Goal: Information Seeking & Learning: Find specific page/section

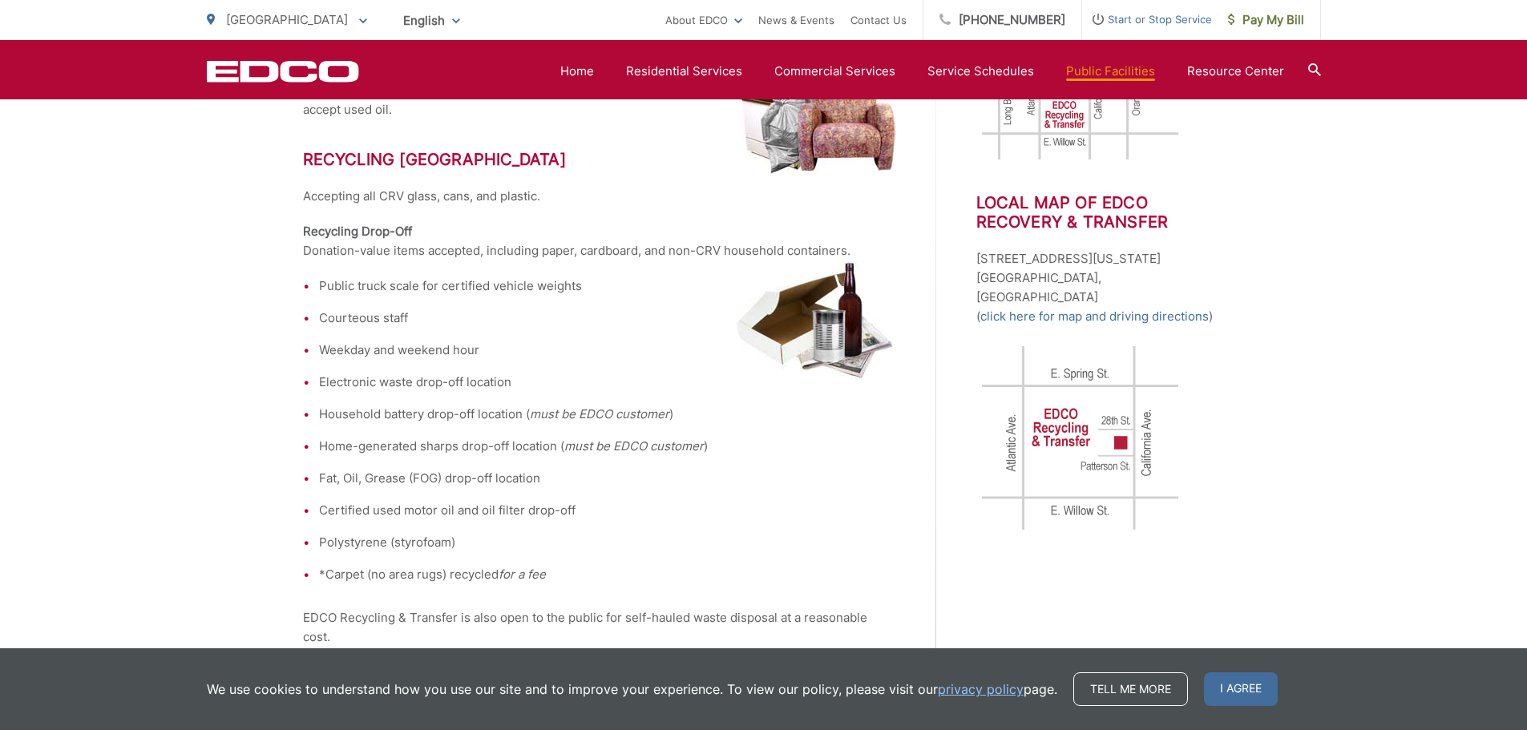
scroll to position [603, 0]
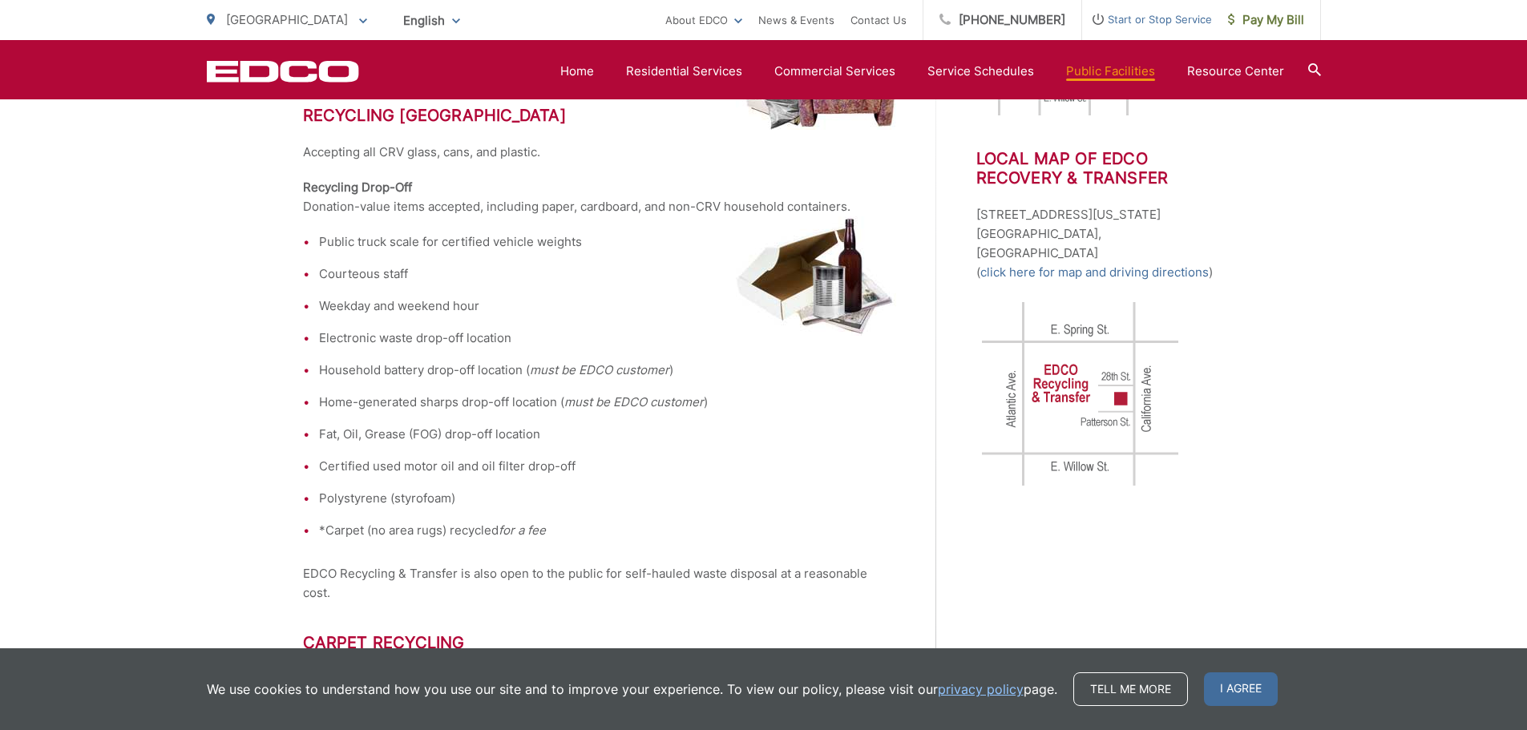
click at [390, 341] on li "Electronic waste drop-off location" at bounding box center [607, 338] width 577 height 19
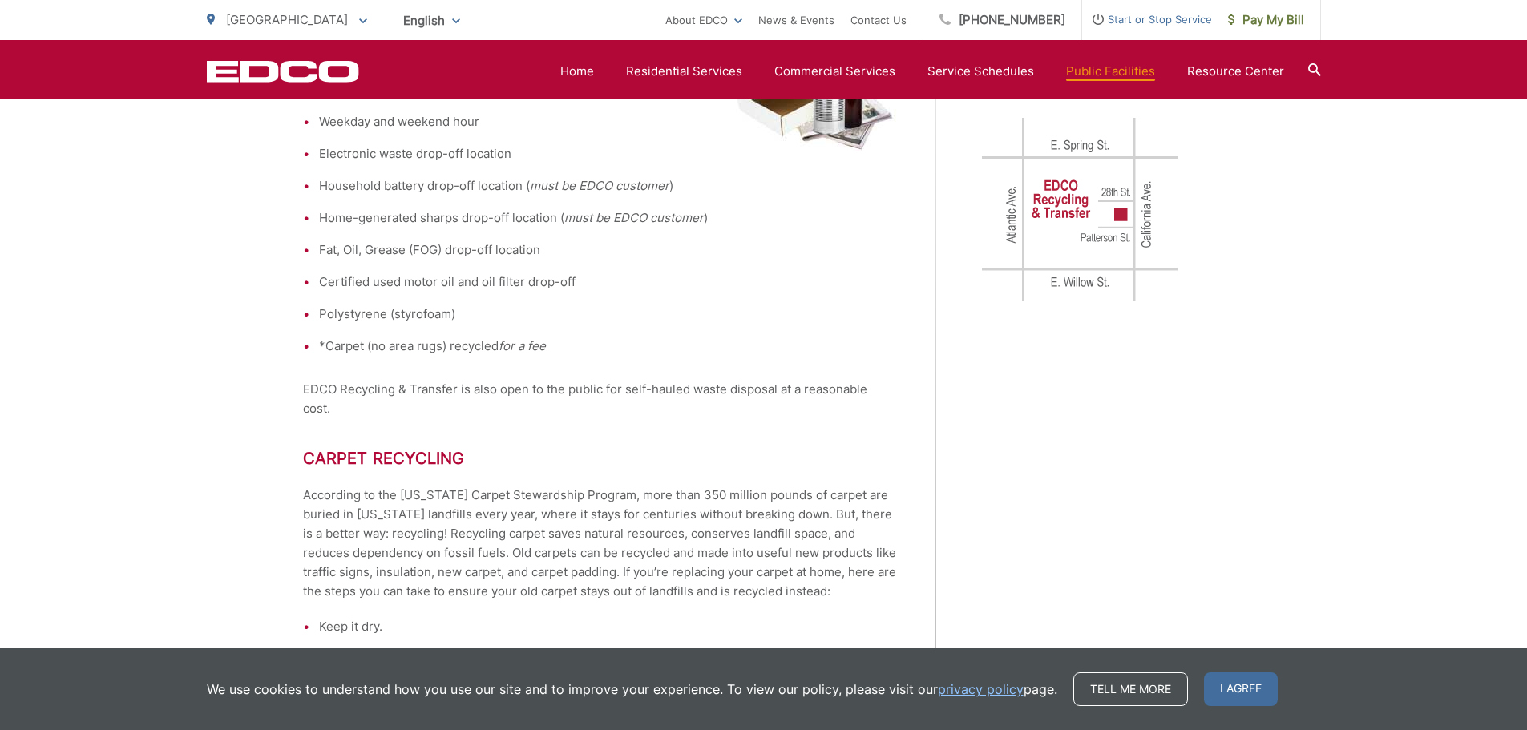
scroll to position [843, 0]
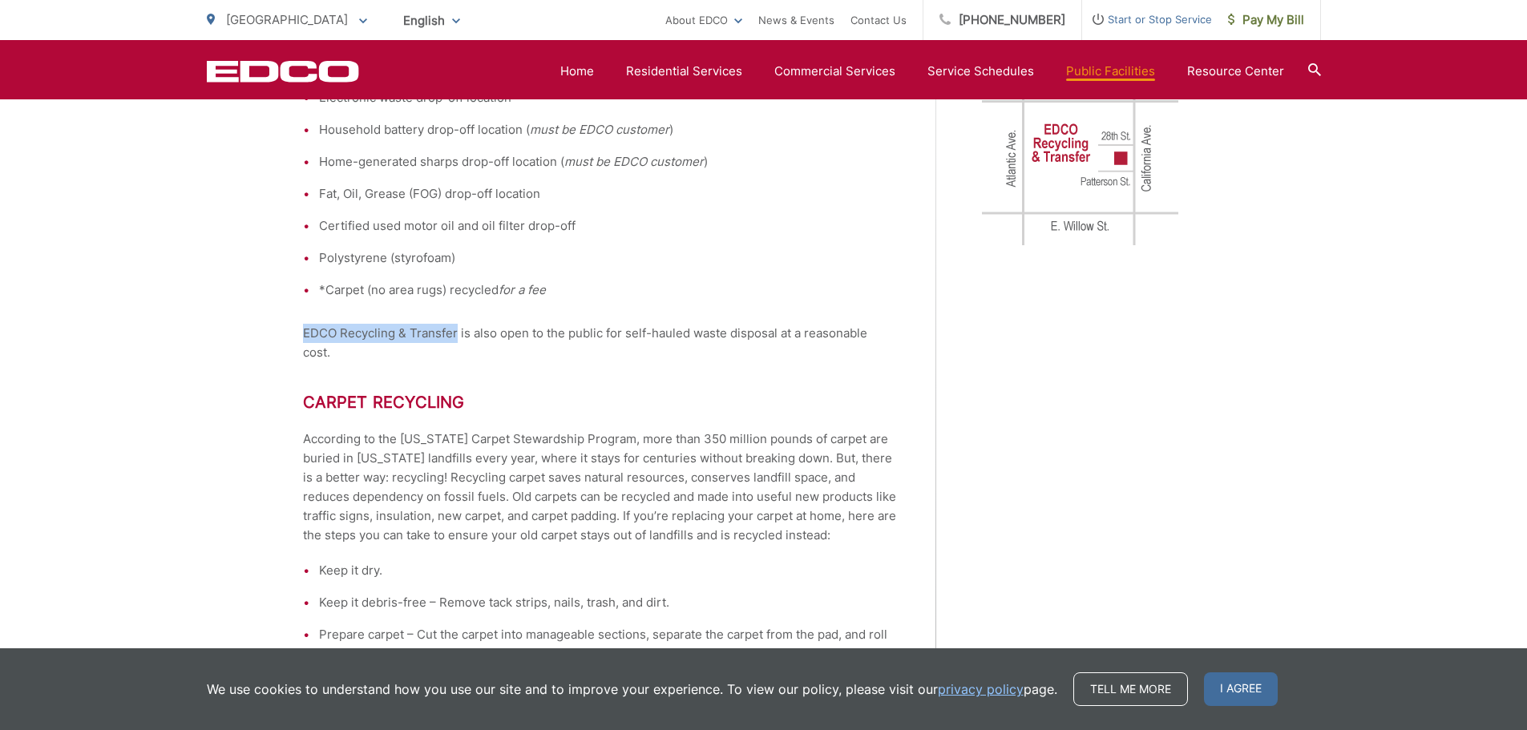
drag, startPoint x: 307, startPoint y: 330, endPoint x: 454, endPoint y: 328, distance: 146.7
copy p "EDCO Recycling & Transfer"
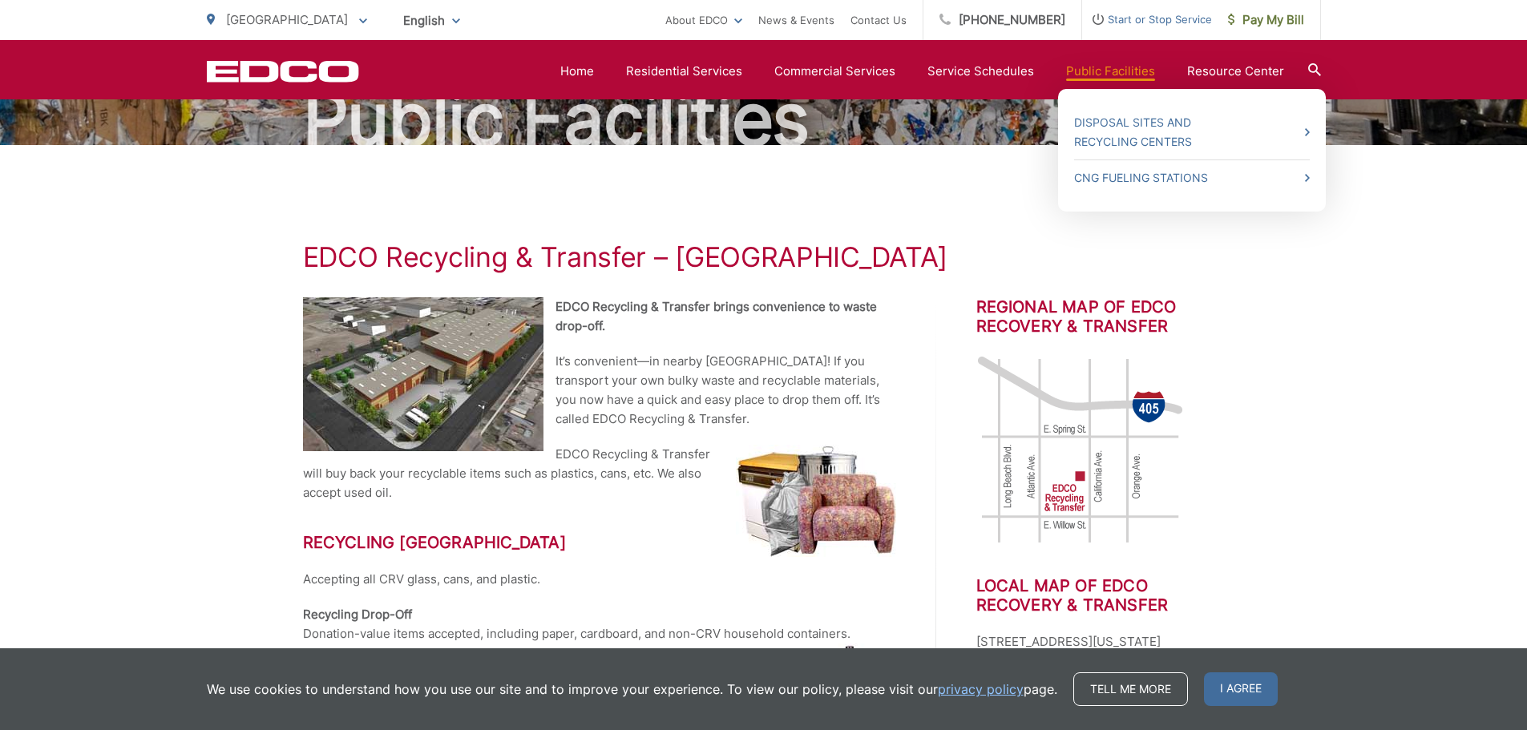
scroll to position [80, 0]
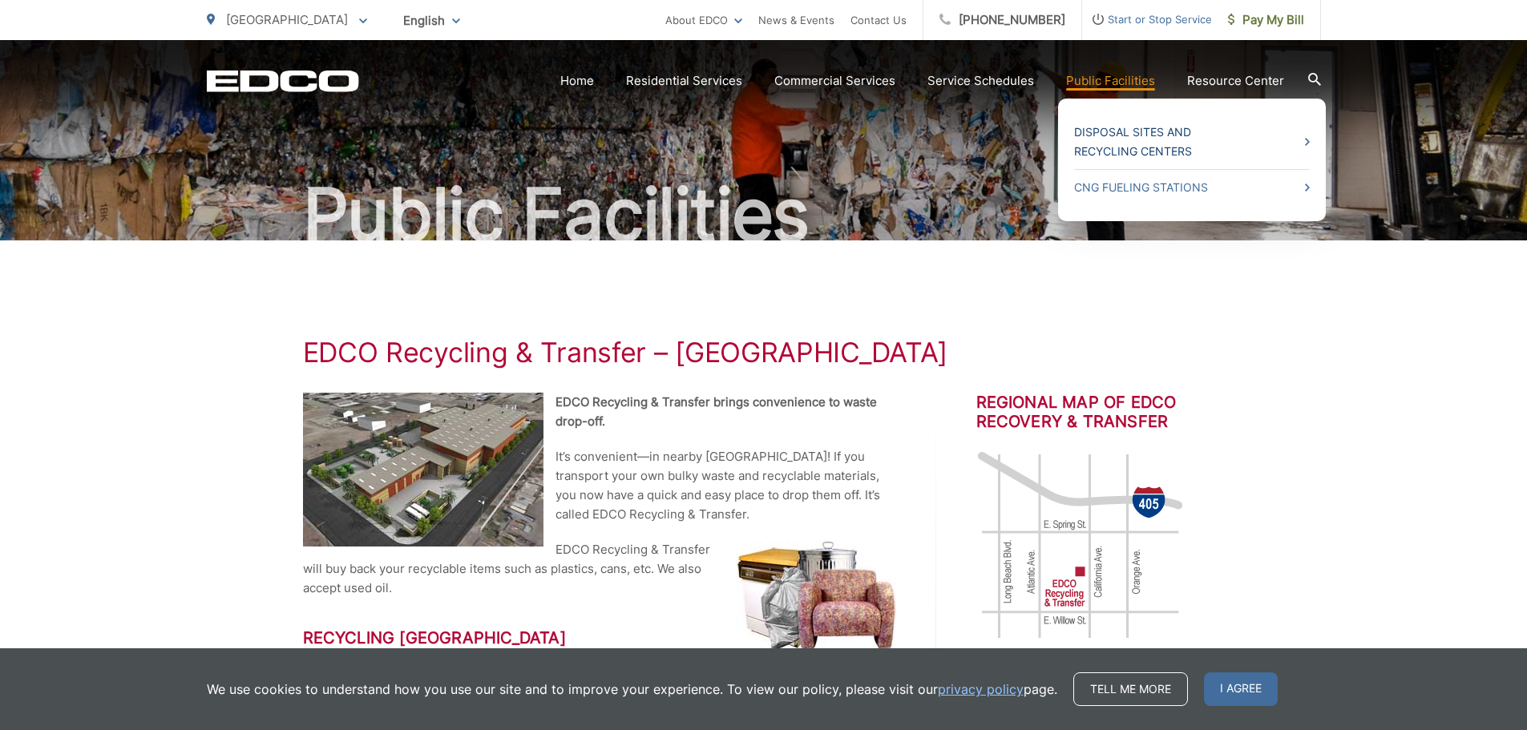
click at [1153, 132] on link "Disposal Sites and Recycling Centers" at bounding box center [1192, 142] width 236 height 38
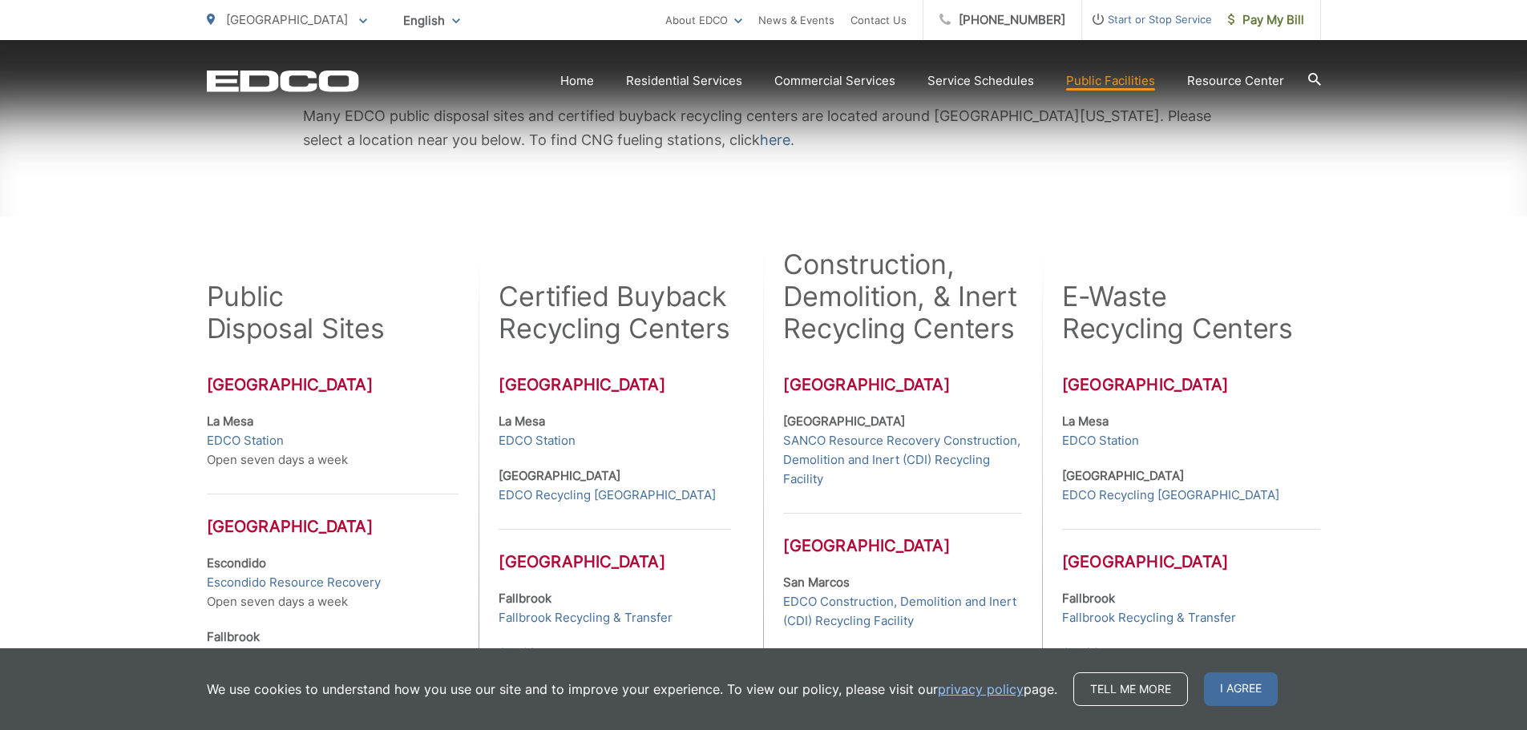
scroll to position [321, 0]
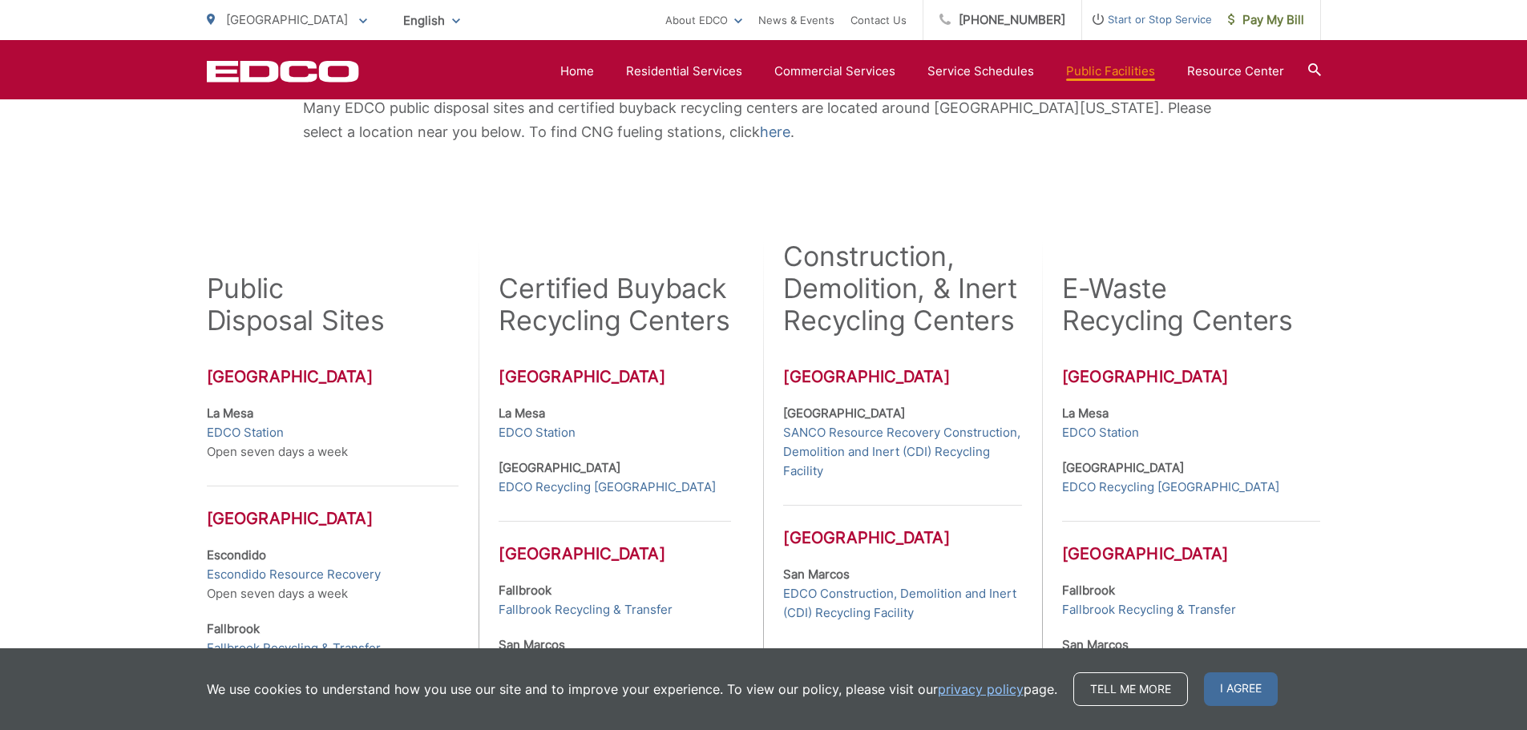
click at [1352, 203] on div "Many EDCO public disposal sites and certified buyback recycling centers are loc…" at bounding box center [763, 544] width 1527 height 1089
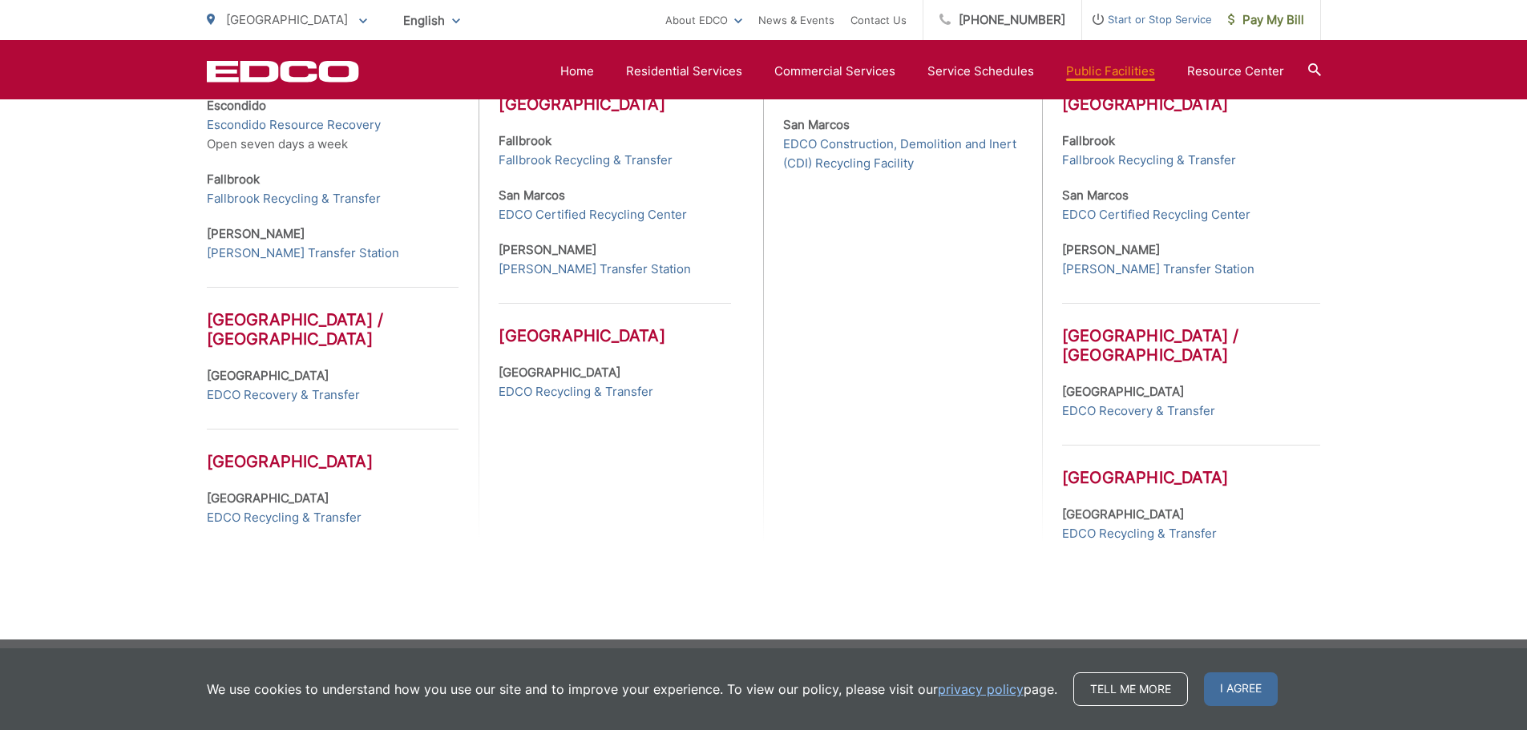
scroll to position [779, 0]
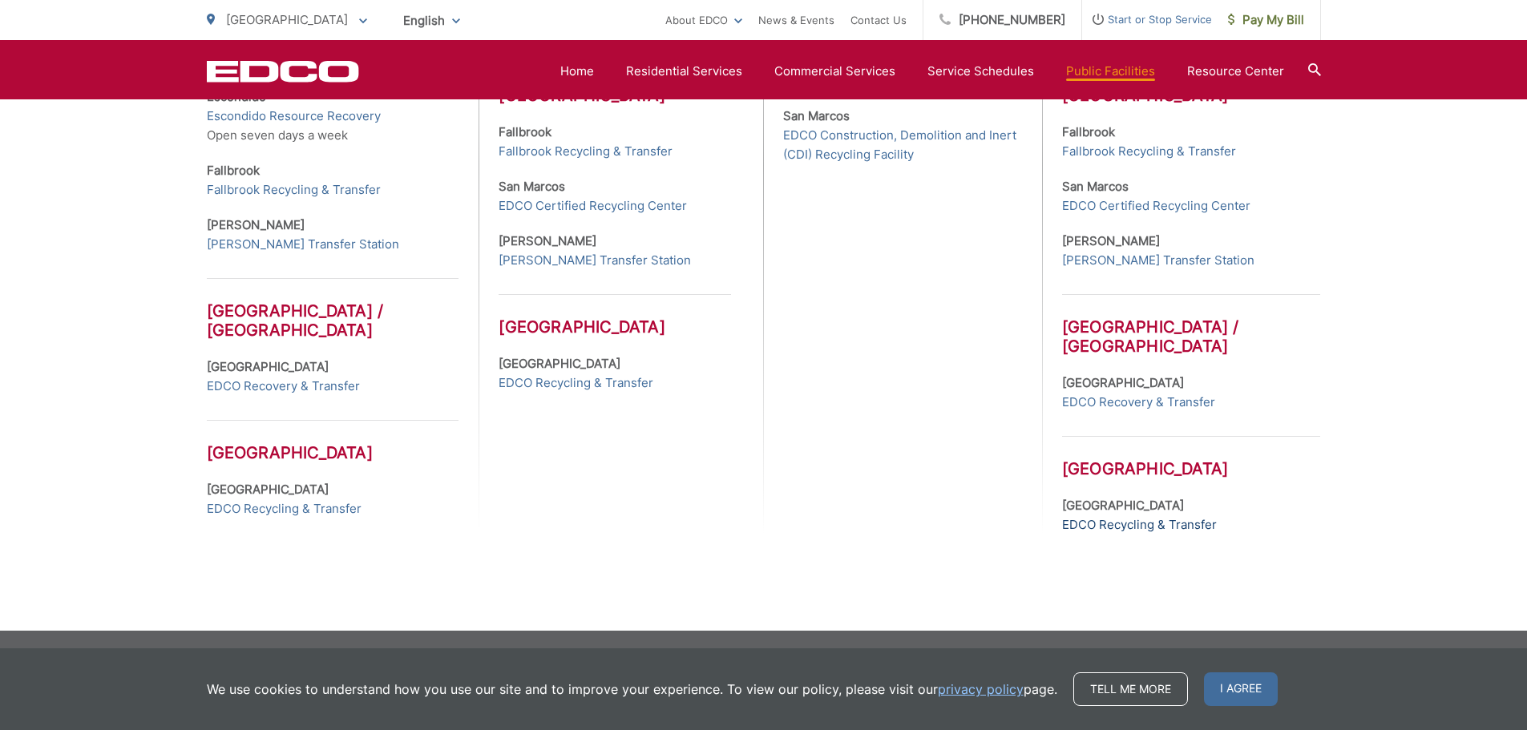
click at [1110, 527] on link "EDCO Recycling & Transfer" at bounding box center [1139, 524] width 155 height 19
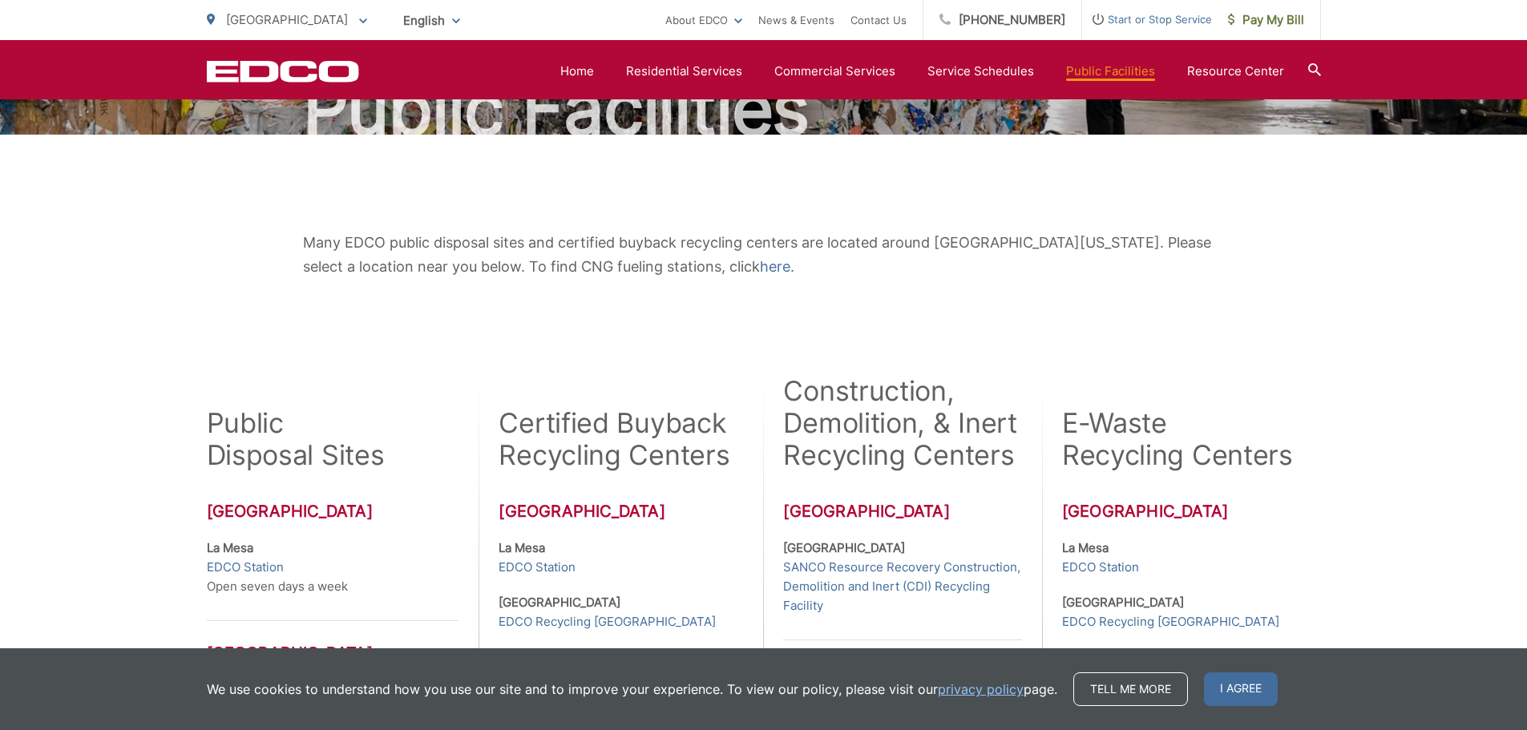
scroll to position [178, 0]
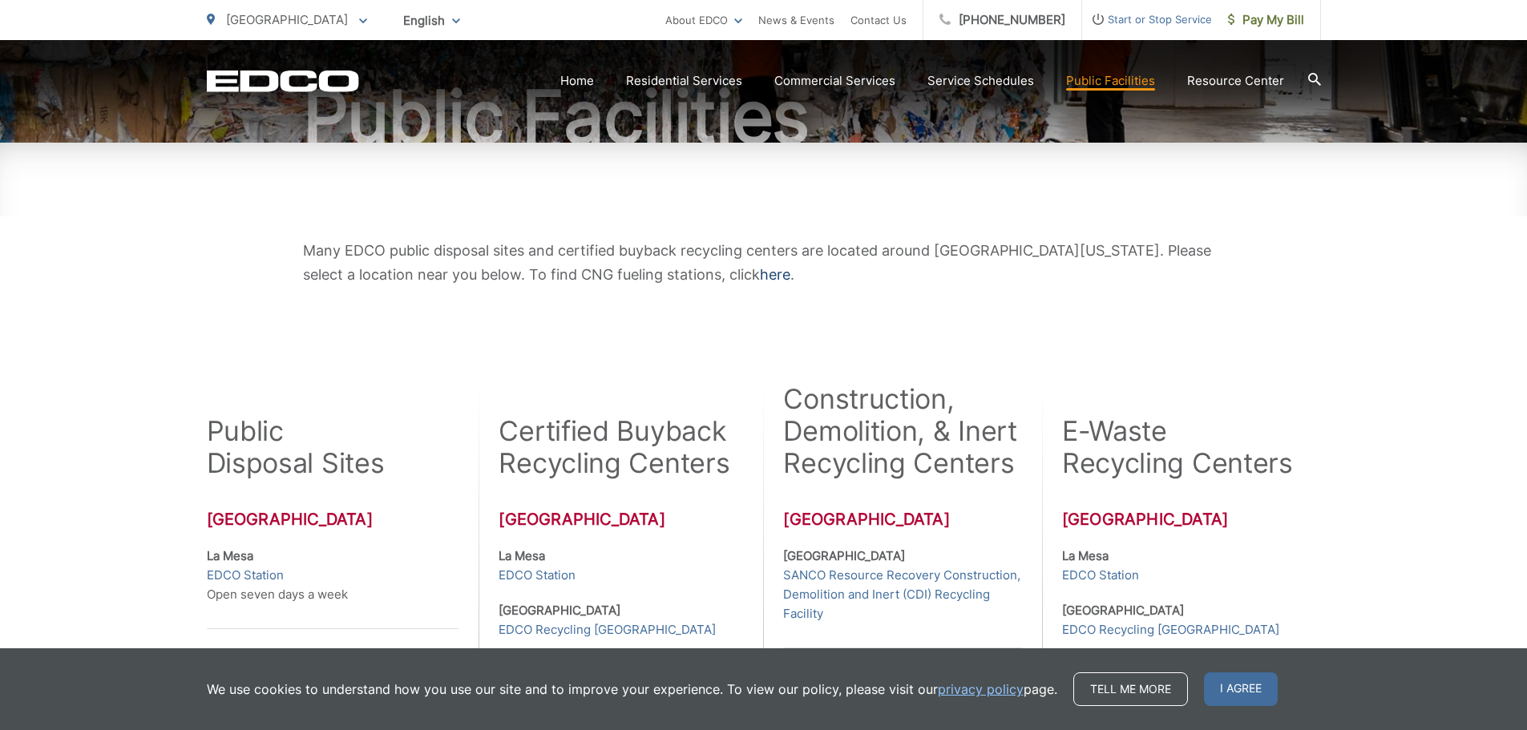
click at [760, 273] on link "here" at bounding box center [775, 275] width 30 height 24
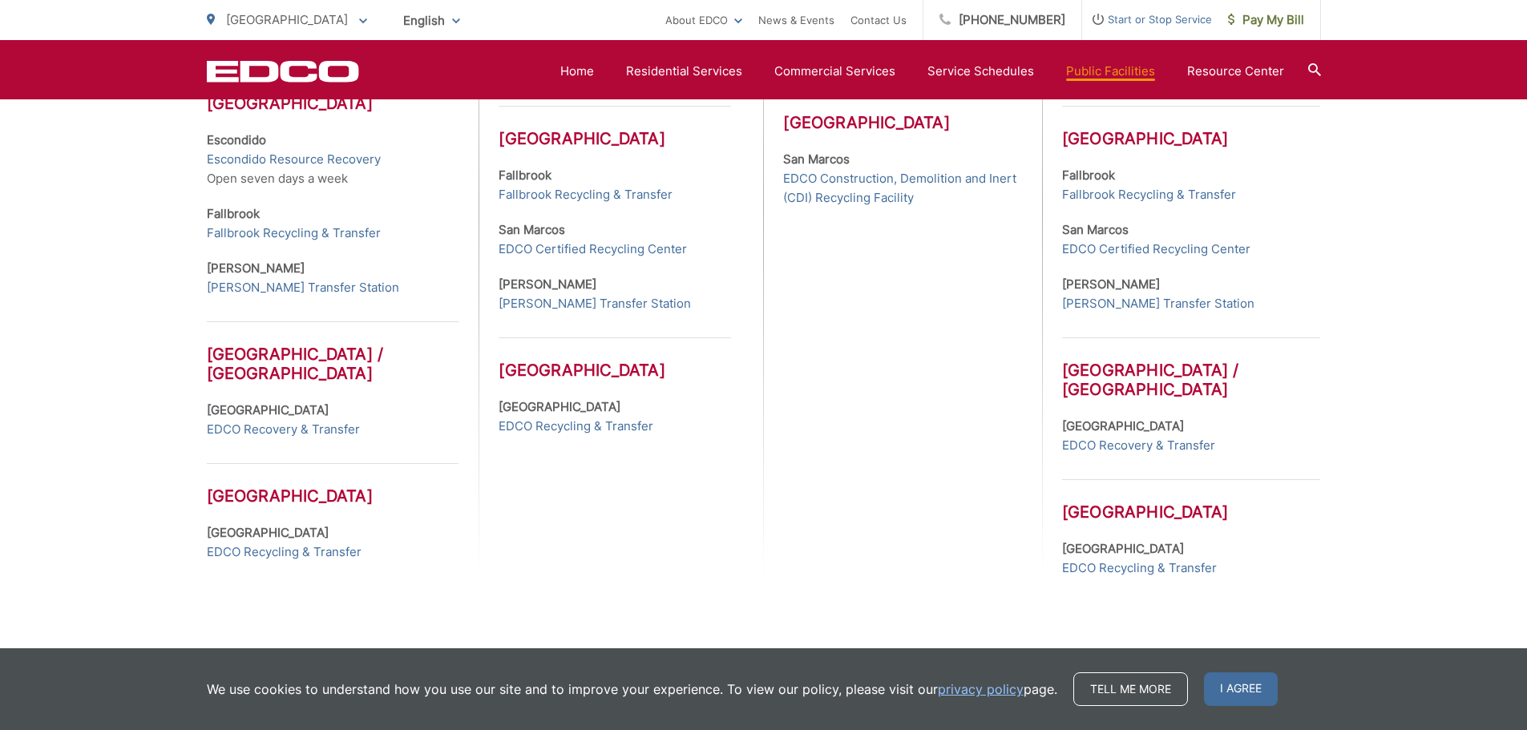
scroll to position [779, 0]
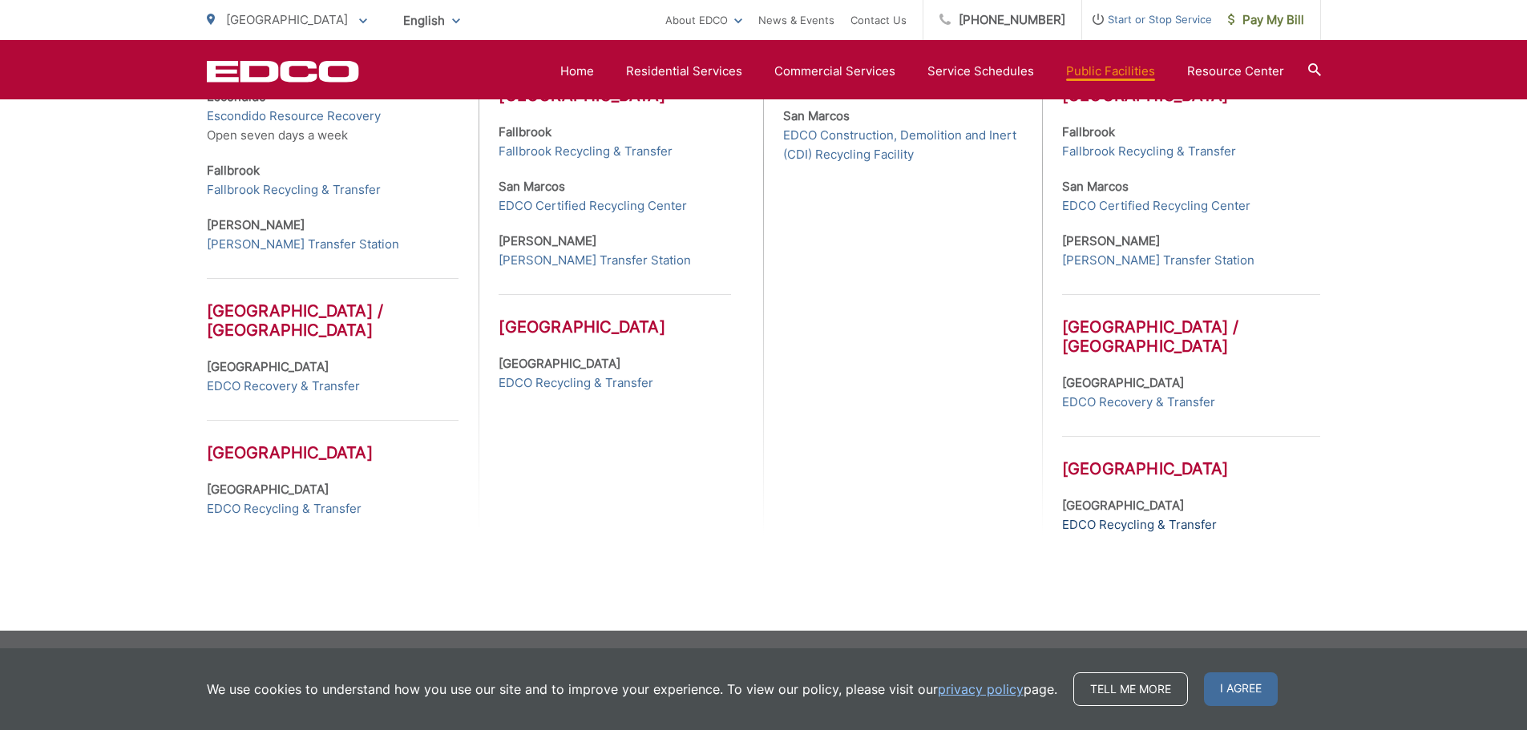
click at [1129, 527] on link "EDCO Recycling & Transfer" at bounding box center [1139, 524] width 155 height 19
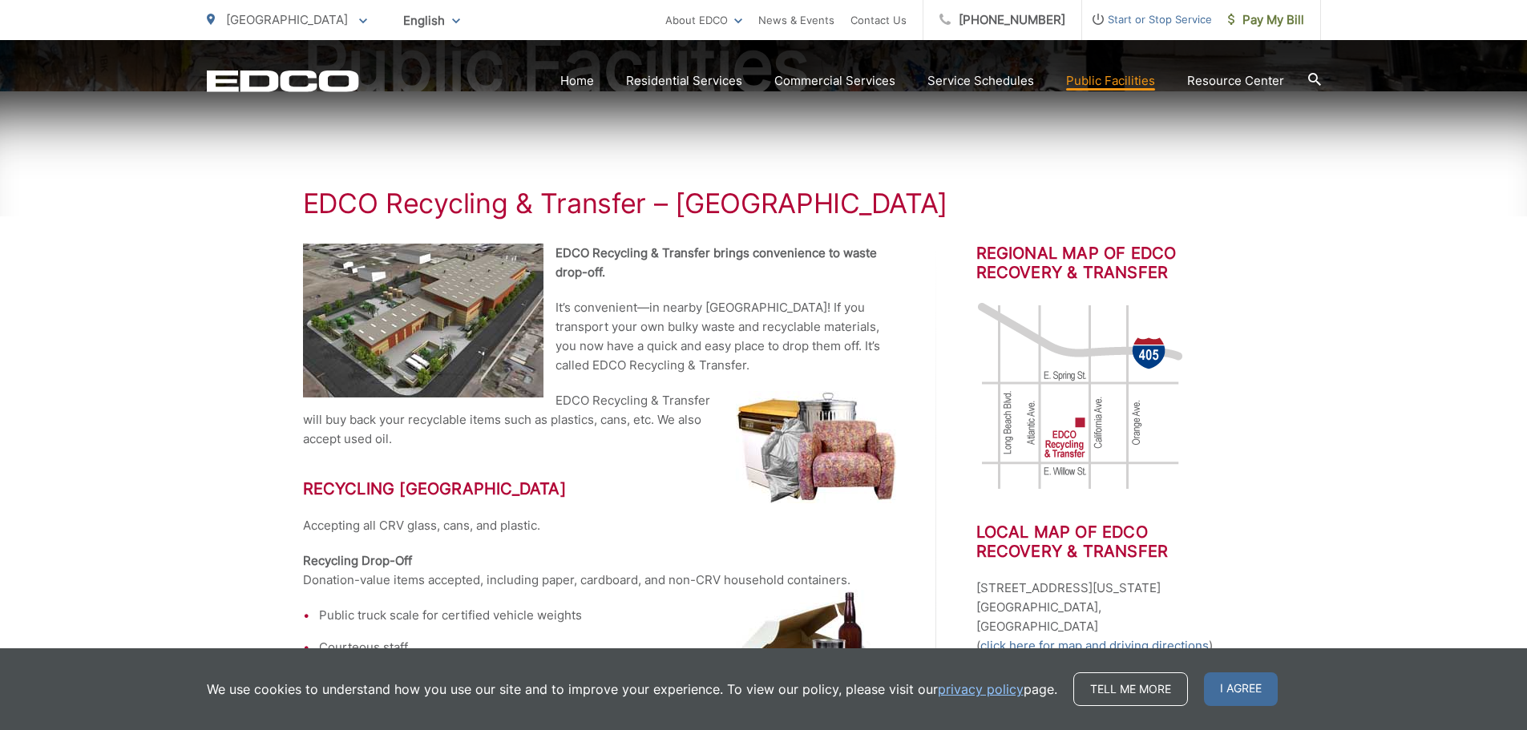
scroll to position [240, 0]
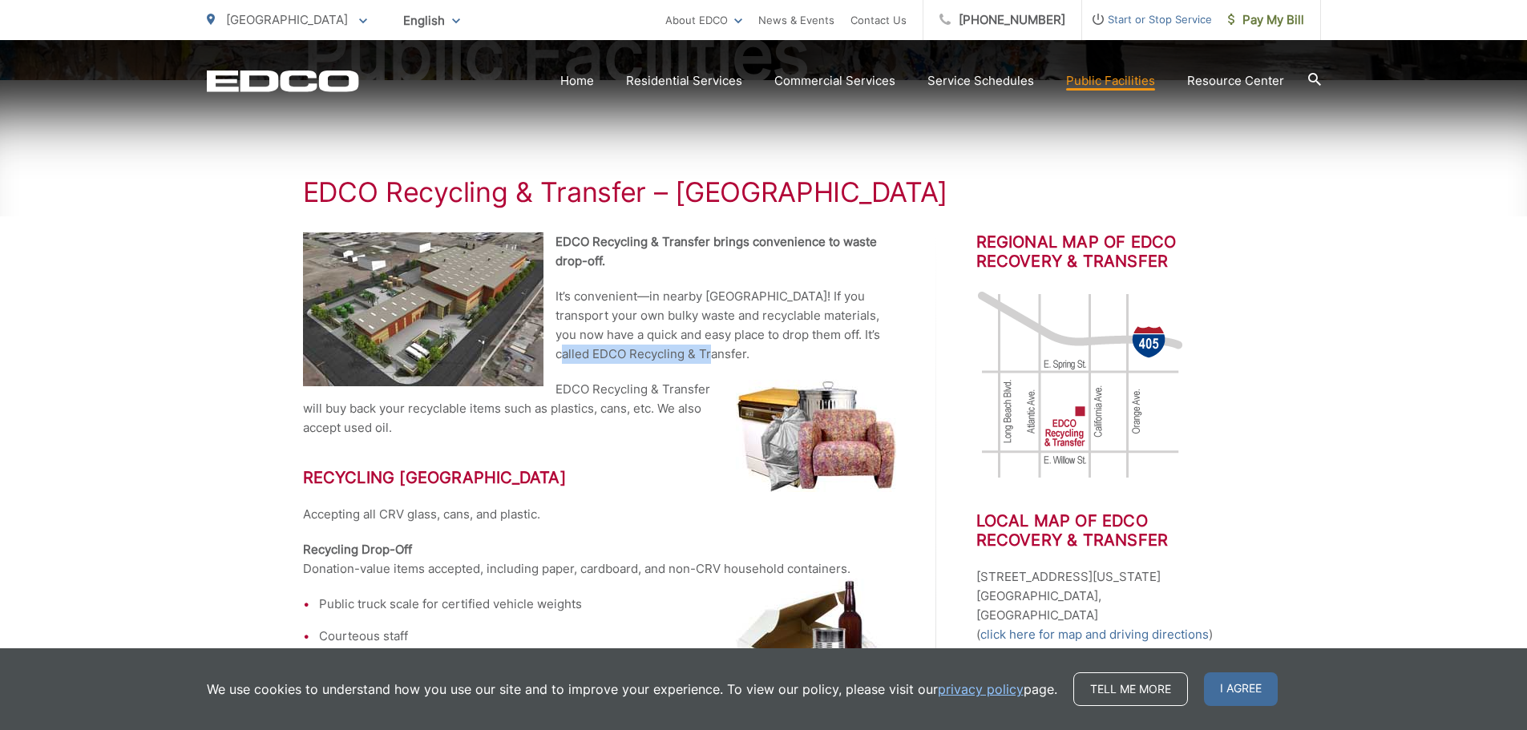
drag, startPoint x: 832, startPoint y: 331, endPoint x: 669, endPoint y: 351, distance: 164.0
click at [669, 351] on p "It’s convenient—in nearby [GEOGRAPHIC_DATA]! If you transport your own bulky wa…" at bounding box center [599, 325] width 593 height 77
copy p "EDCO Recycling & Transfer"
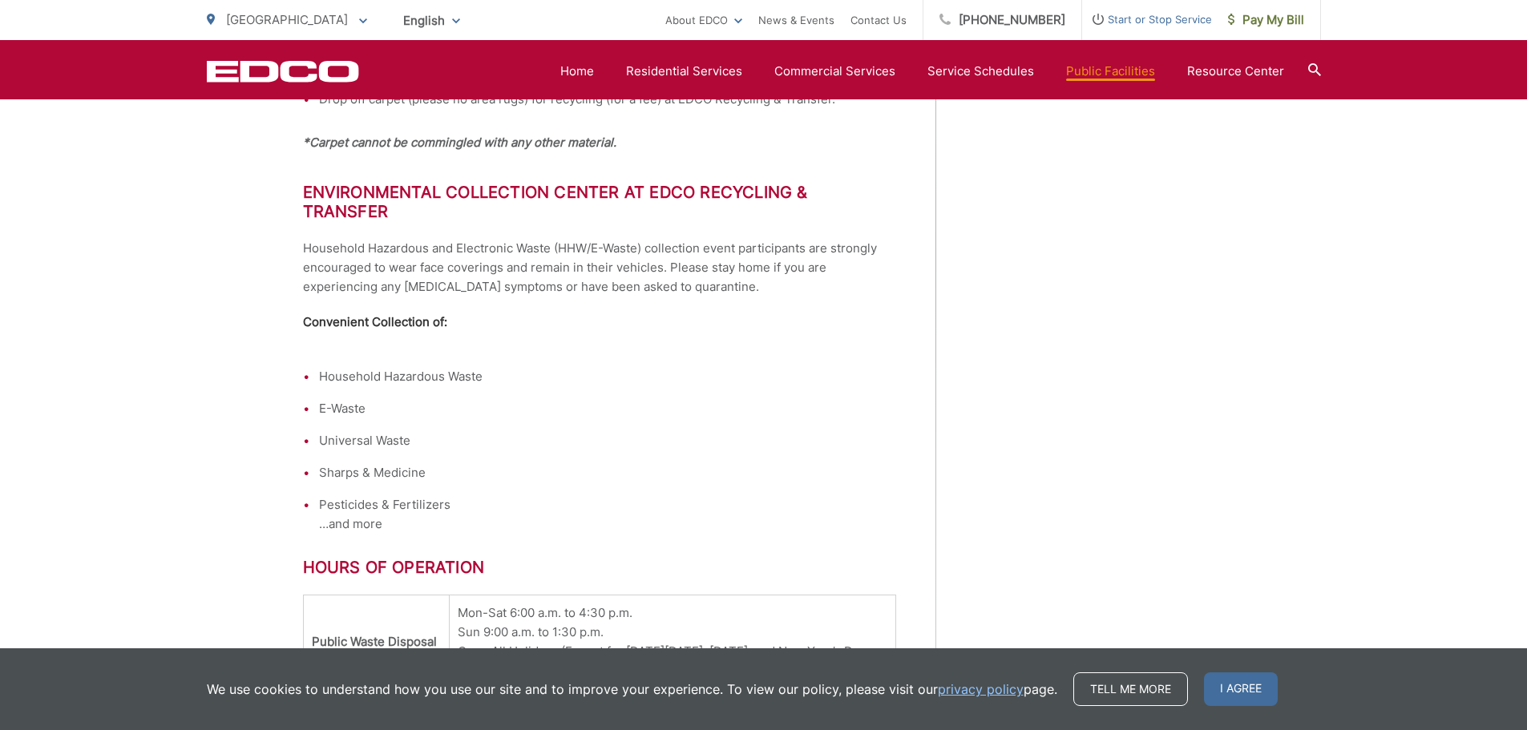
scroll to position [1084, 0]
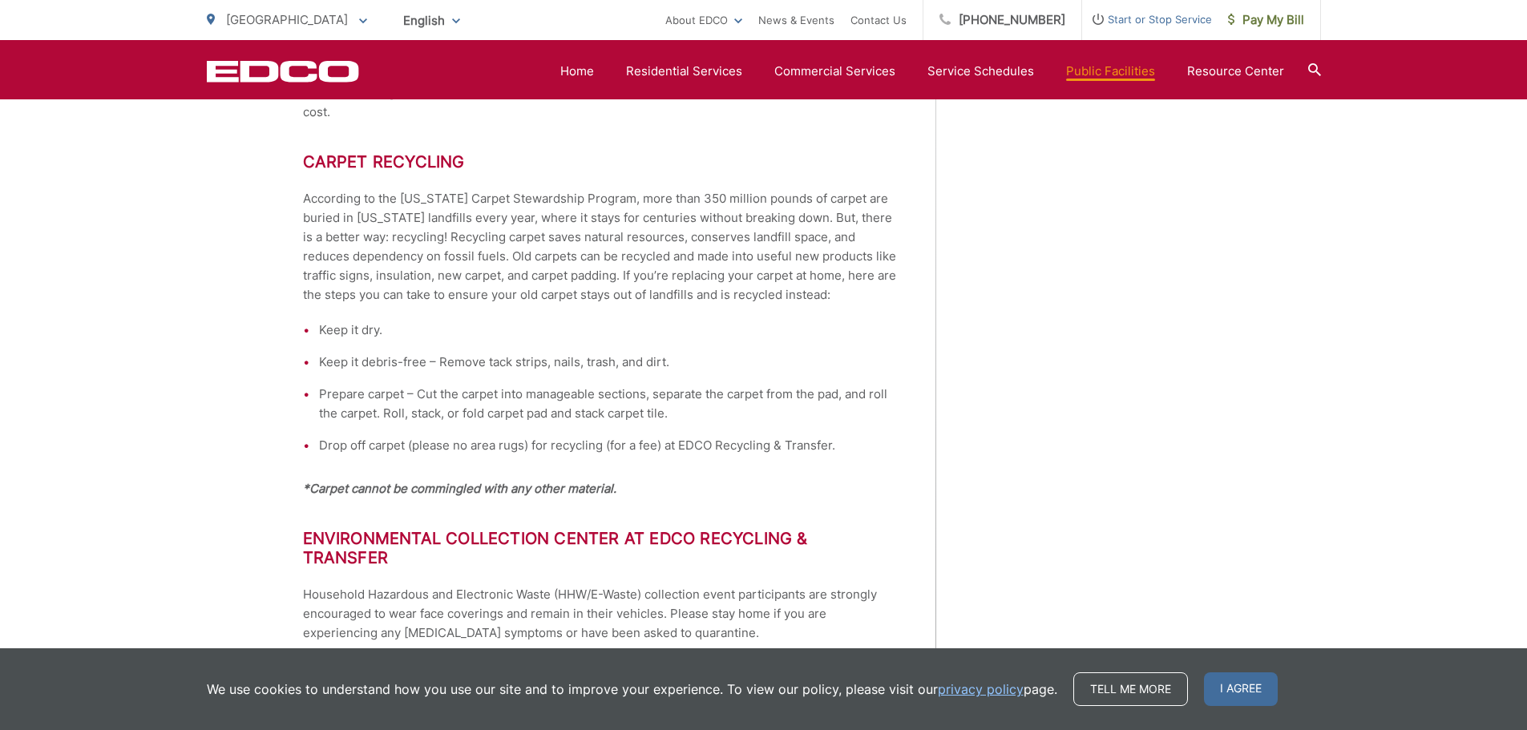
drag, startPoint x: 1249, startPoint y: 689, endPoint x: 1278, endPoint y: 686, distance: 29.0
click at [1249, 689] on span "I agree" at bounding box center [1241, 690] width 74 height 34
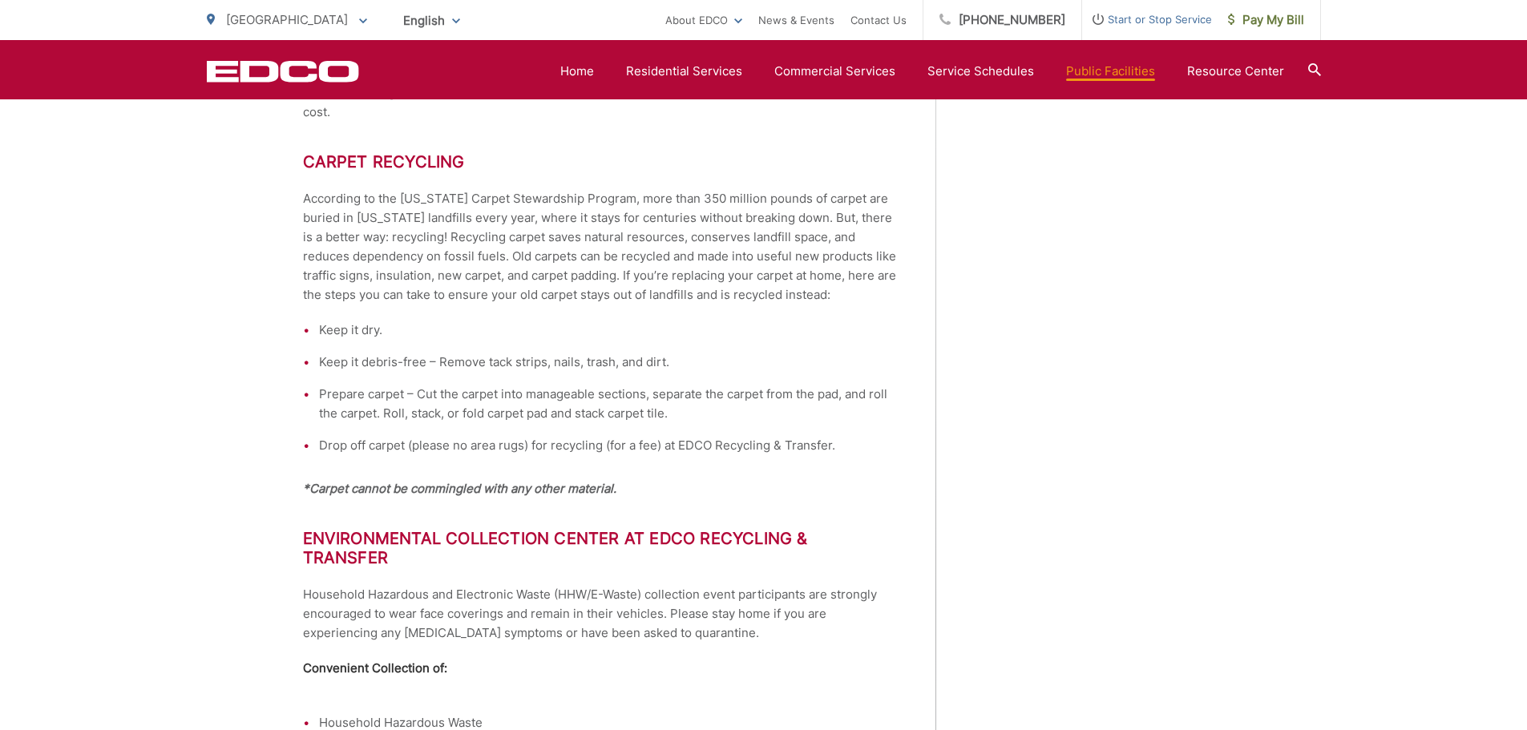
click at [1099, 439] on div "Regional Map of EDCO Recovery & Transfer Local Map of EDCO Recovery & Transfer …" at bounding box center [1100, 582] width 248 height 2386
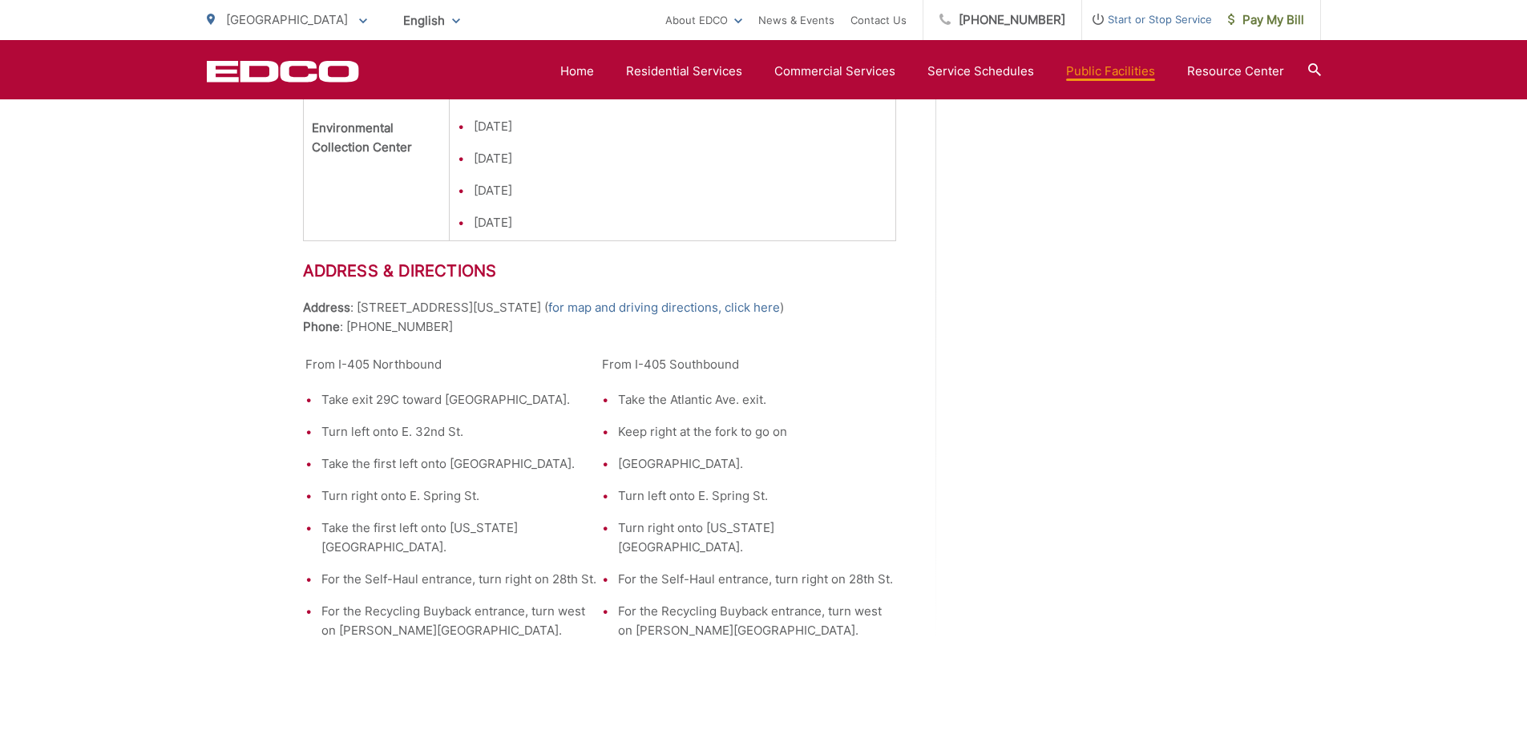
scroll to position [2286, 0]
